Goal: Task Accomplishment & Management: Manage account settings

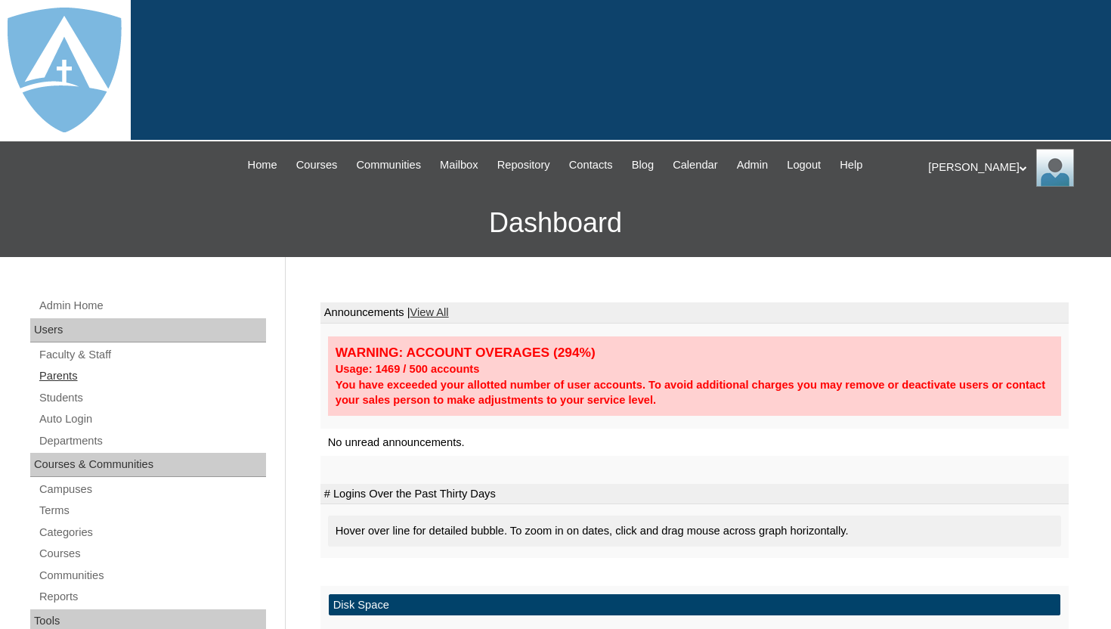
click at [63, 376] on link "Parents" at bounding box center [152, 375] width 228 height 19
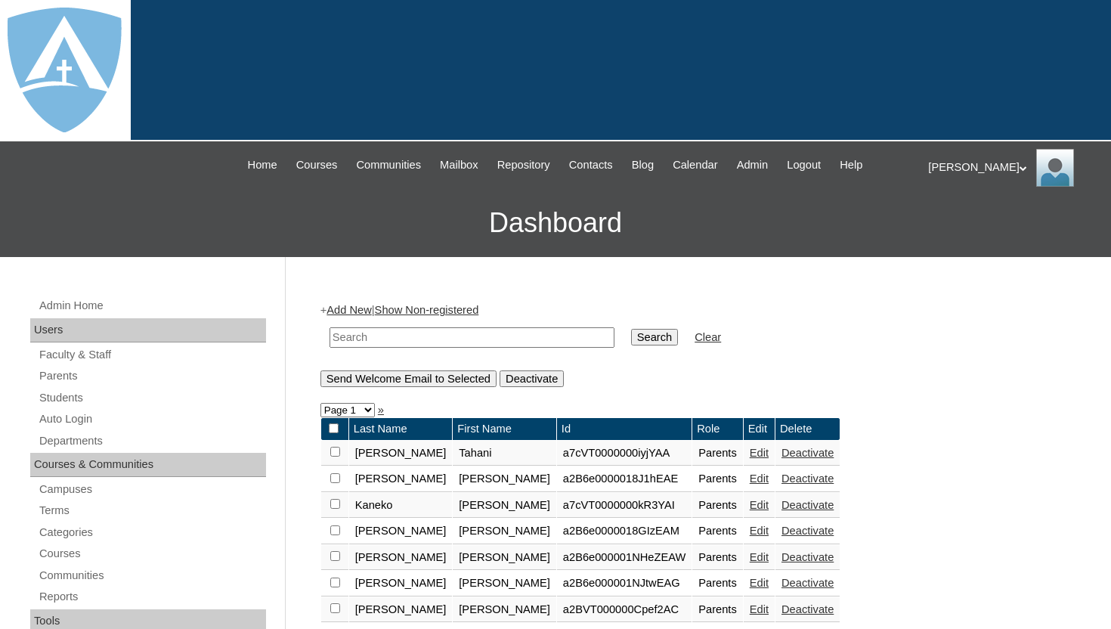
click at [419, 332] on input "text" at bounding box center [471, 337] width 285 height 20
paste input "Jeannie Phillips"
type input "Jeannie Phillips"
click at [634, 333] on input "Search" at bounding box center [654, 337] width 47 height 17
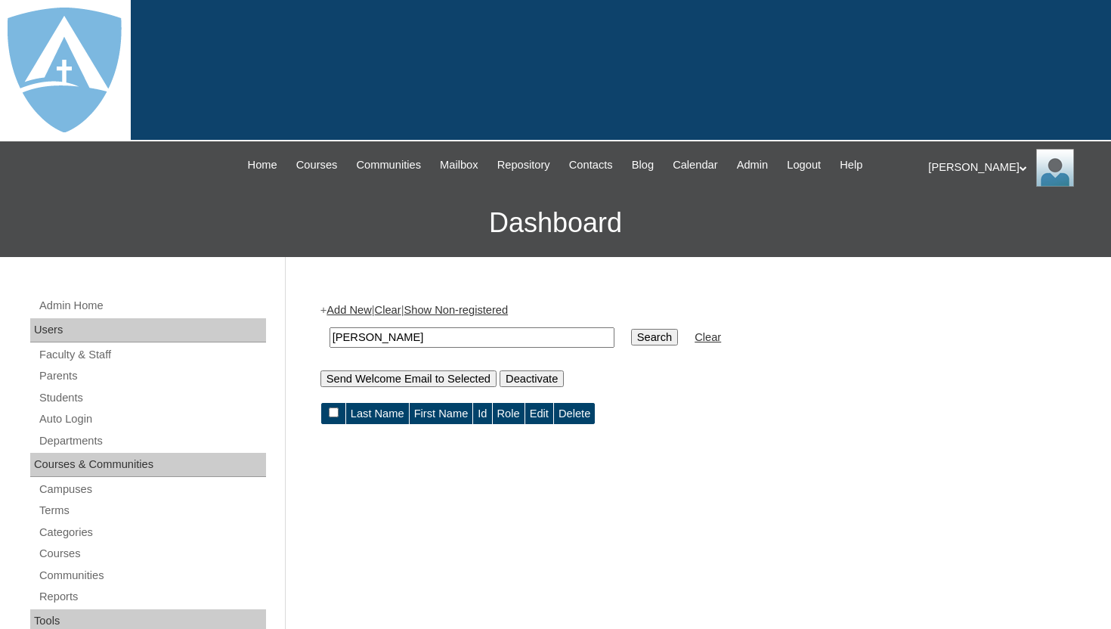
drag, startPoint x: 379, startPoint y: 337, endPoint x: 452, endPoint y: 335, distance: 73.3
click at [453, 338] on input "Jeannie Phillips" at bounding box center [471, 337] width 285 height 20
type input "Jeannie"
click at [648, 335] on input "Search" at bounding box center [654, 337] width 47 height 17
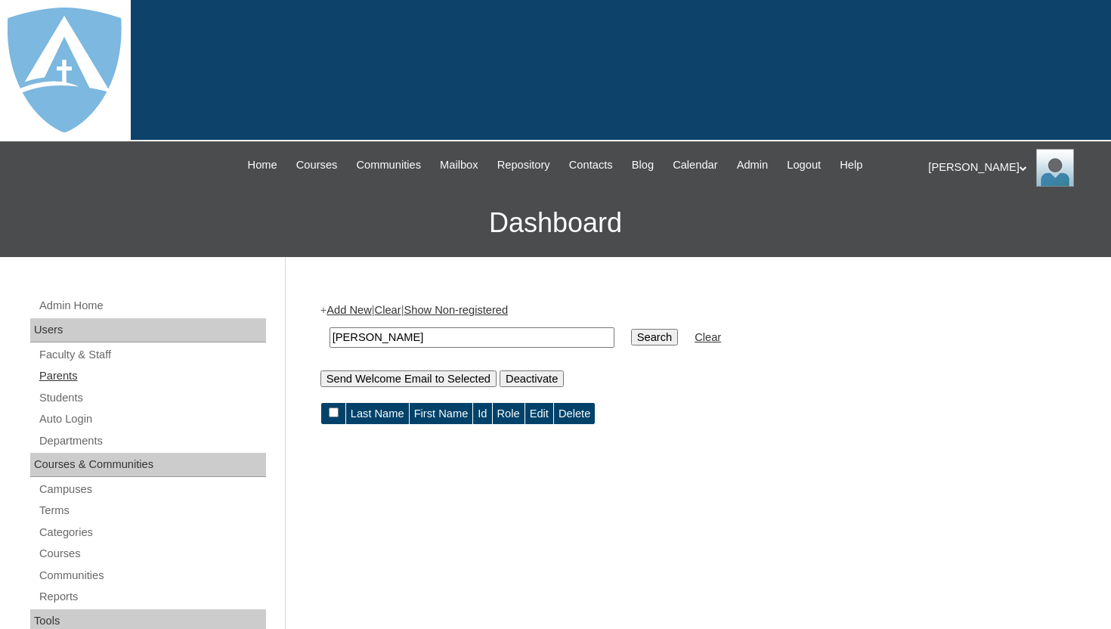
click at [67, 372] on link "Parents" at bounding box center [152, 375] width 228 height 19
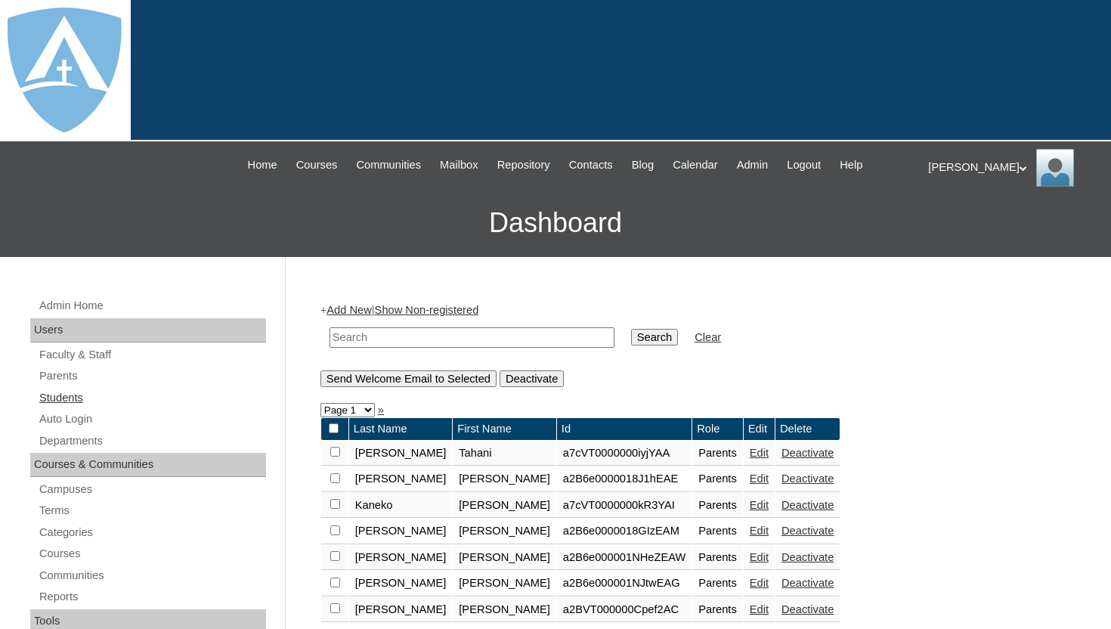
click at [88, 395] on link "Students" at bounding box center [152, 397] width 228 height 19
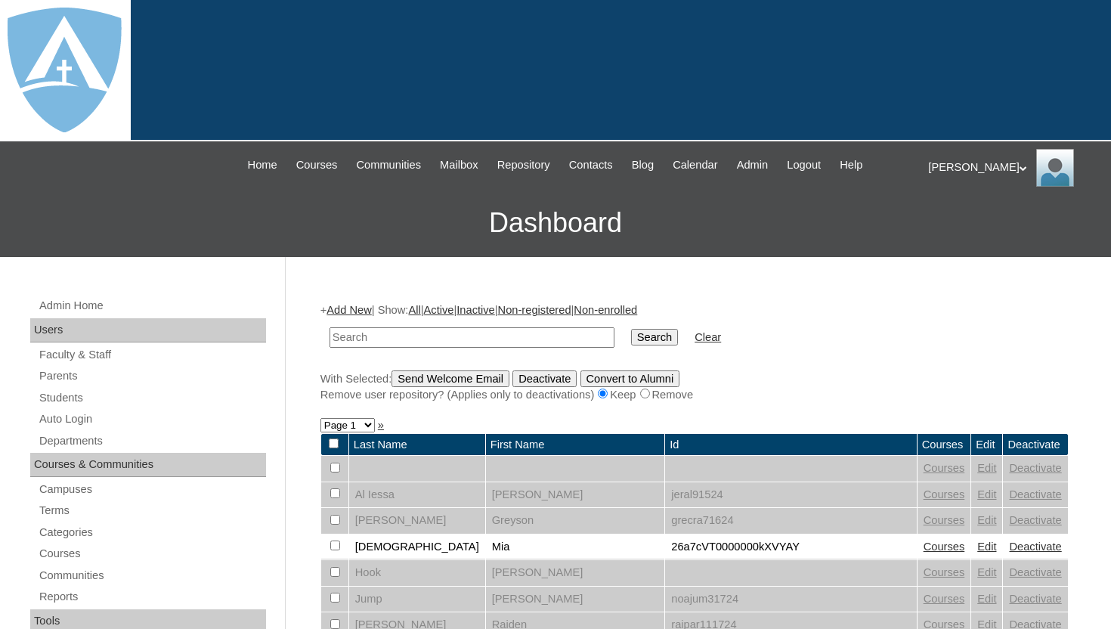
click at [410, 337] on input "text" at bounding box center [471, 337] width 285 height 20
type input "elle"
click at [639, 339] on input "Search" at bounding box center [654, 337] width 47 height 17
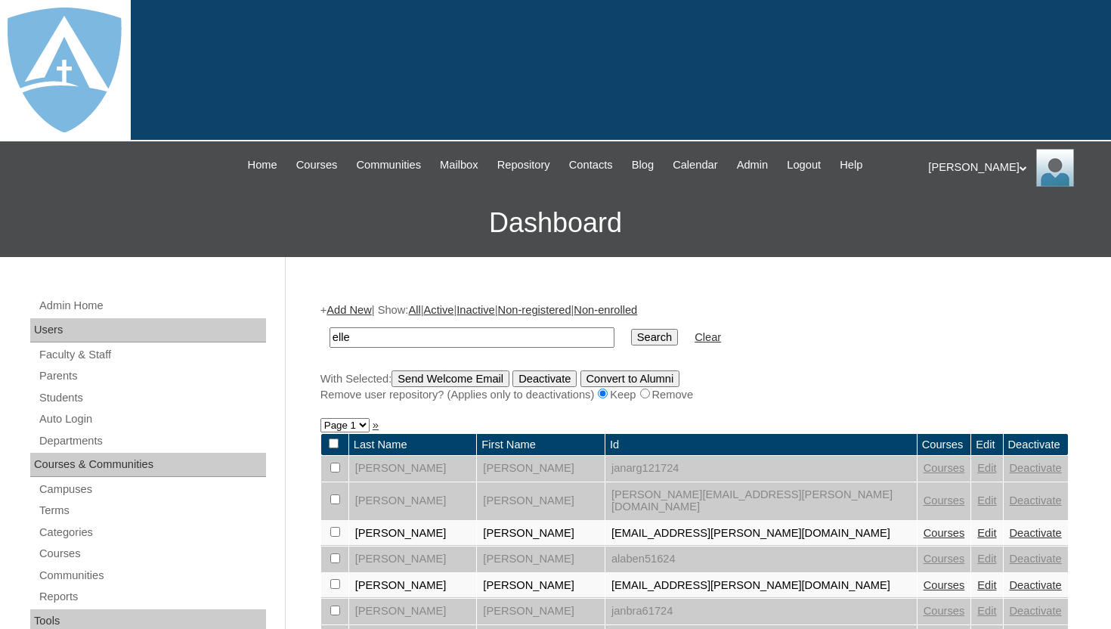
drag, startPoint x: 373, startPoint y: 340, endPoint x: 311, endPoint y: 331, distance: 63.4
type input "Philips"
click at [643, 334] on input "Search" at bounding box center [654, 337] width 47 height 17
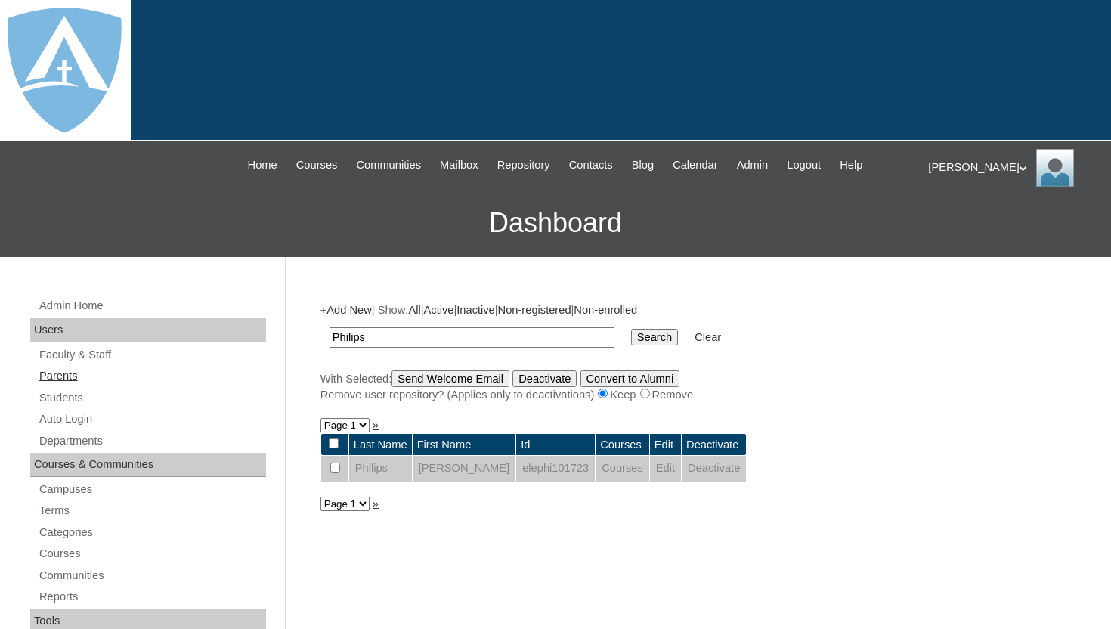
click at [63, 373] on link "Parents" at bounding box center [152, 375] width 228 height 19
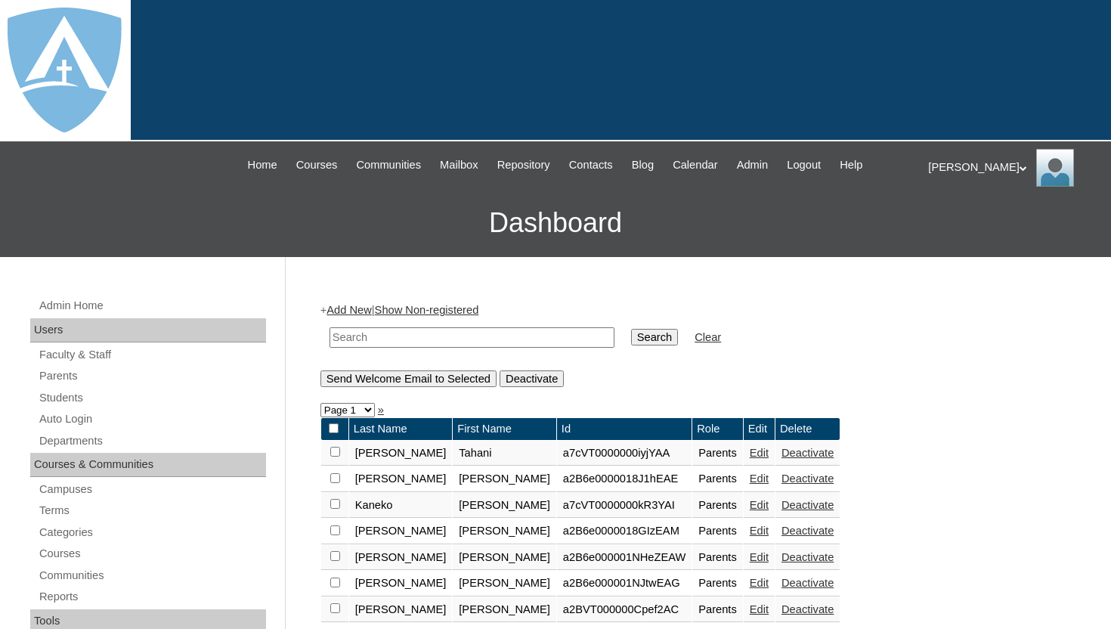
click at [380, 341] on input "text" at bounding box center [471, 337] width 285 height 20
type input "Jeannie"
click at [638, 339] on input "Search" at bounding box center [654, 337] width 47 height 17
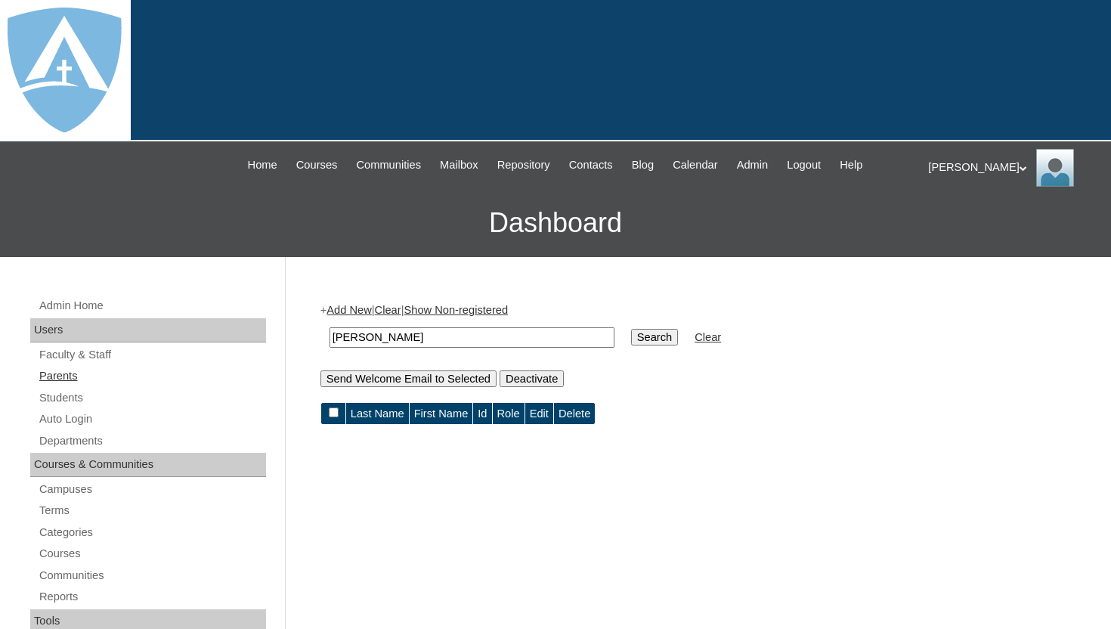
click at [58, 373] on link "Parents" at bounding box center [152, 375] width 228 height 19
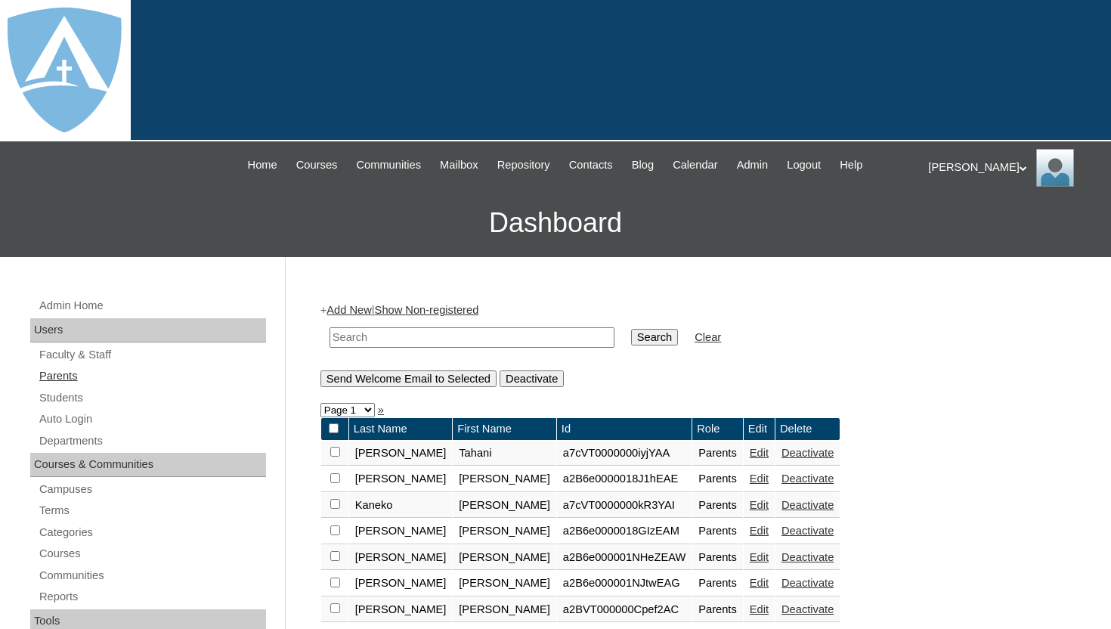
click at [57, 369] on link "Parents" at bounding box center [152, 375] width 228 height 19
click at [367, 339] on input "text" at bounding box center [471, 337] width 285 height 20
paste input "[EMAIL_ADDRESS][DOMAIN_NAME]"
type input "[EMAIL_ADDRESS][DOMAIN_NAME]"
click at [650, 336] on input "Search" at bounding box center [654, 337] width 47 height 17
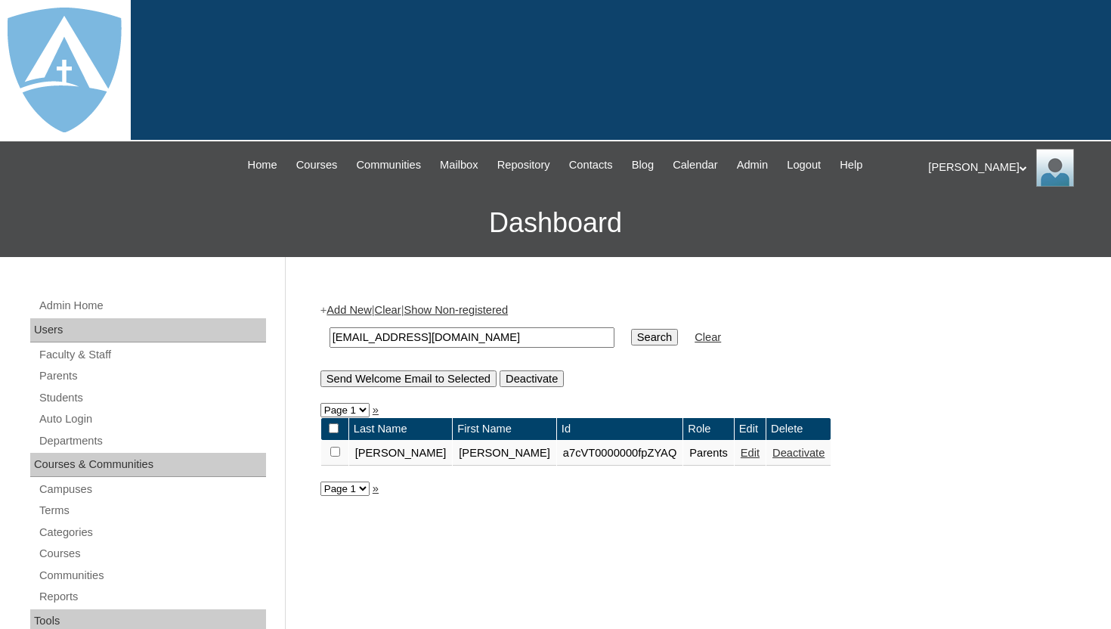
click at [740, 455] on link "Edit" at bounding box center [749, 453] width 19 height 12
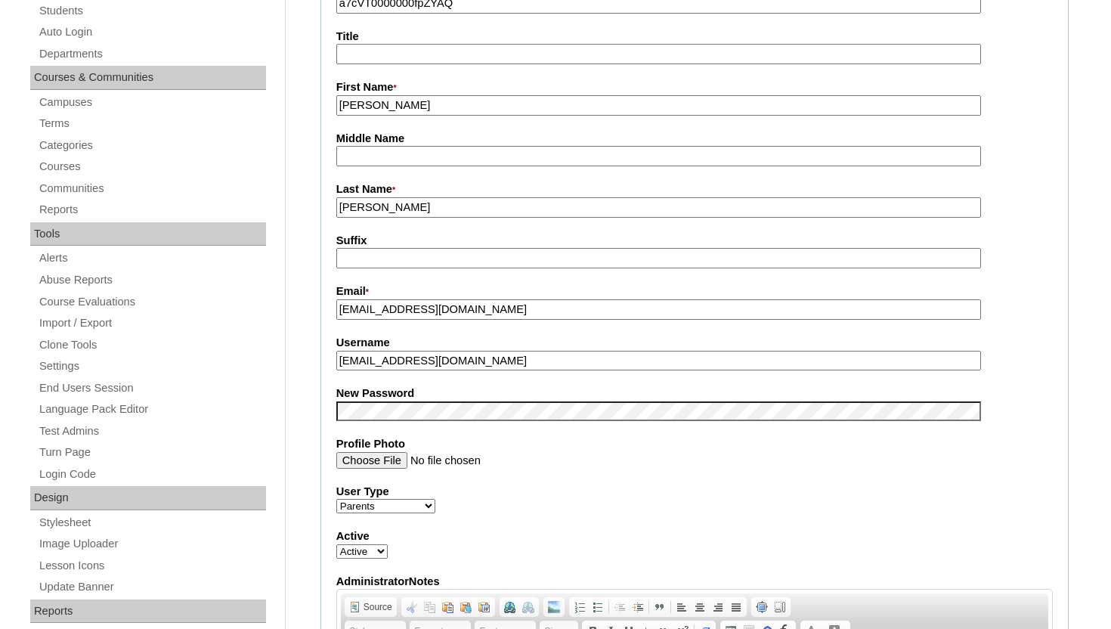
scroll to position [393, 0]
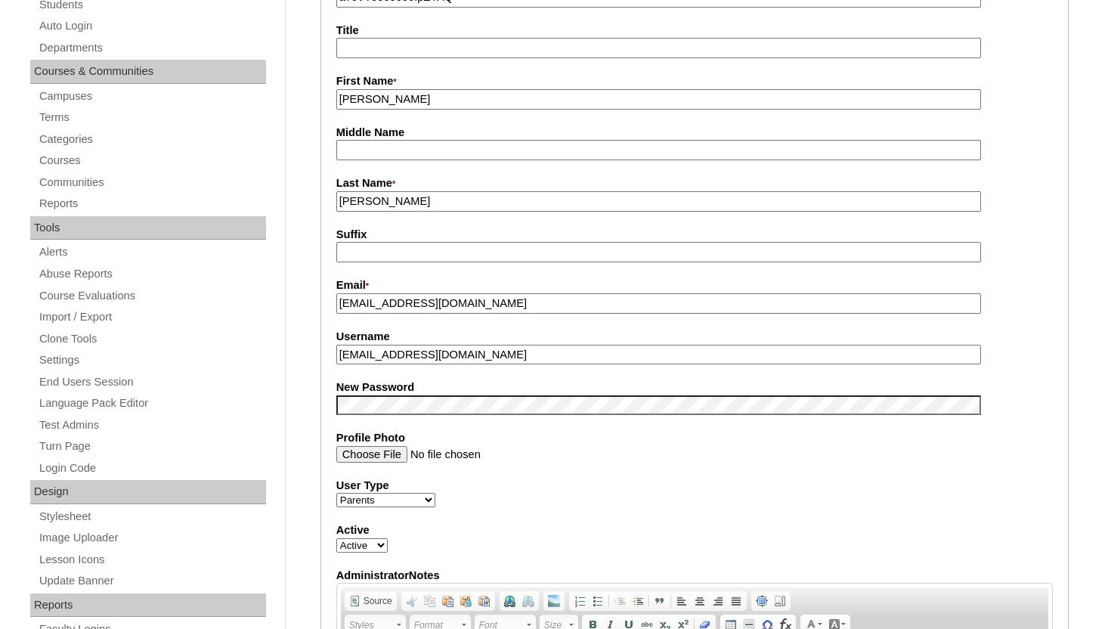
click at [539, 446] on input "Profile Photo" at bounding box center [658, 454] width 645 height 17
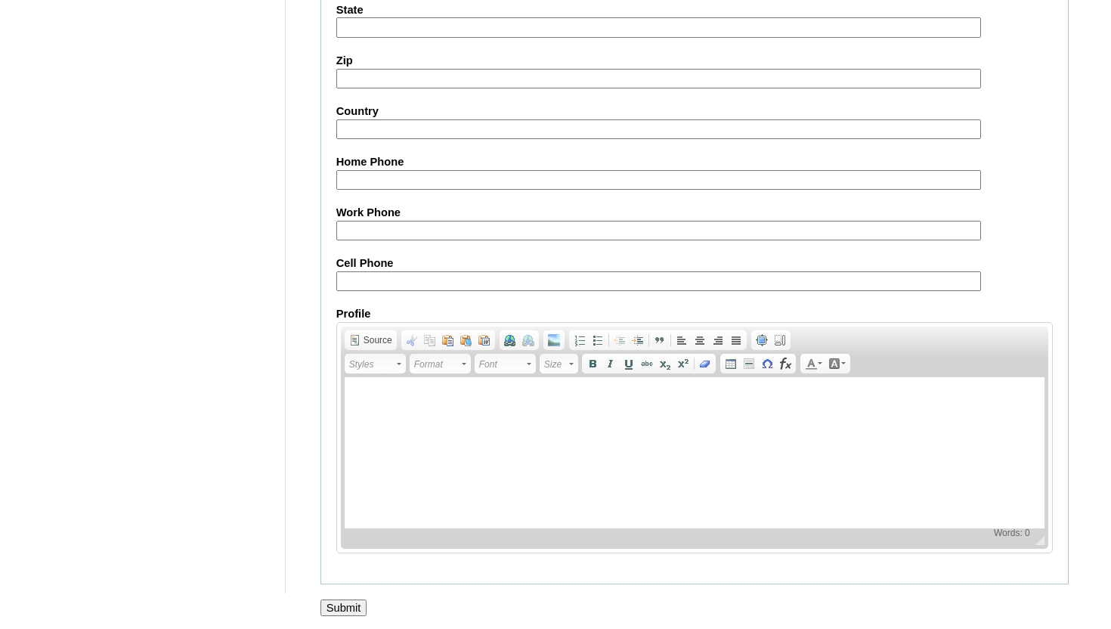
scroll to position [1439, 0]
click at [343, 599] on input "Submit" at bounding box center [343, 605] width 47 height 17
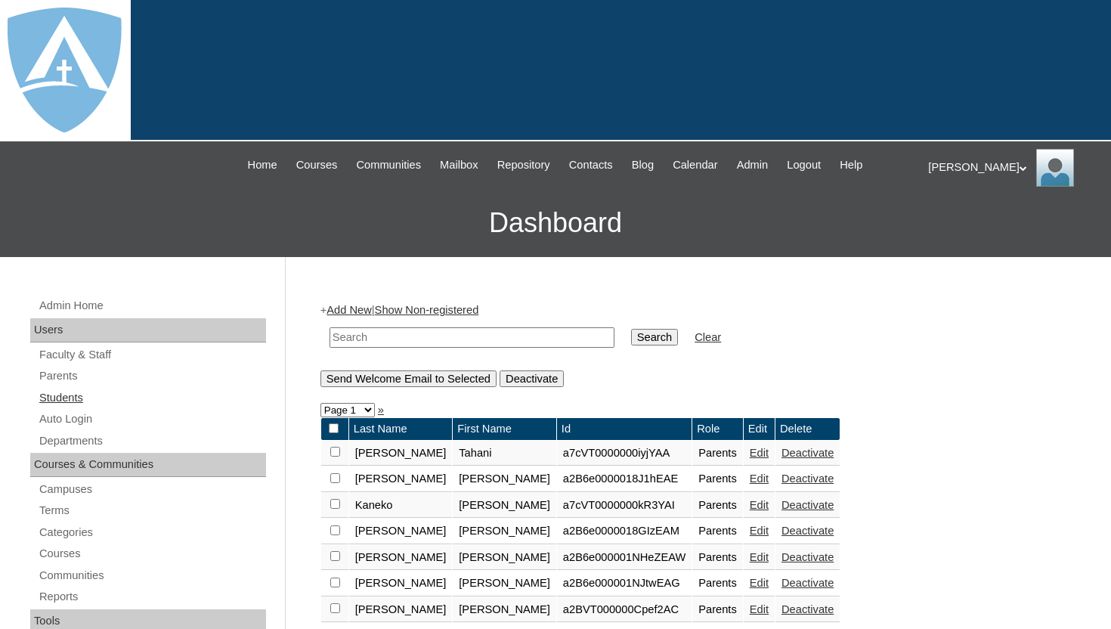
click at [61, 395] on link "Students" at bounding box center [152, 397] width 228 height 19
